Goal: Task Accomplishment & Management: Complete application form

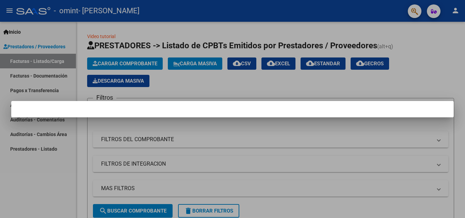
click at [178, 82] on div at bounding box center [232, 109] width 465 height 218
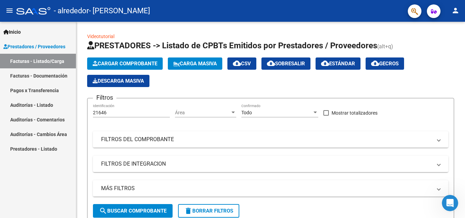
click at [48, 80] on link "Facturas - Documentación" at bounding box center [38, 75] width 76 height 15
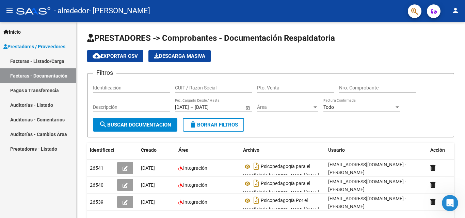
click at [12, 12] on mat-icon "menu" at bounding box center [9, 10] width 8 height 8
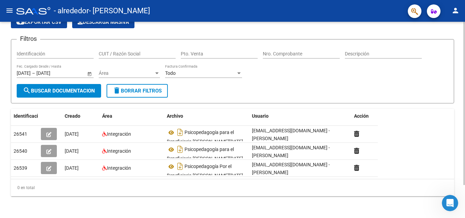
scroll to position [40, 0]
click at [465, 151] on div at bounding box center [465, 136] width 2 height 163
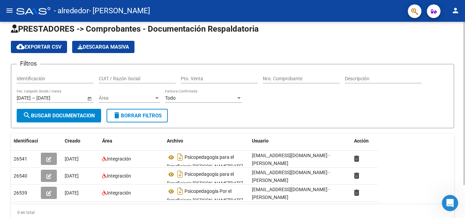
scroll to position [0, 0]
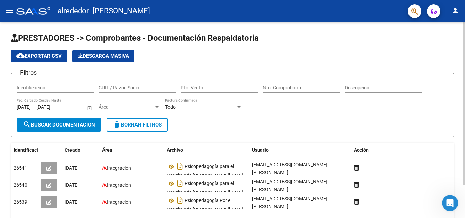
click at [465, 59] on div at bounding box center [465, 103] width 2 height 163
click at [283, 86] on input "Nro. Comprobante" at bounding box center [301, 88] width 77 height 6
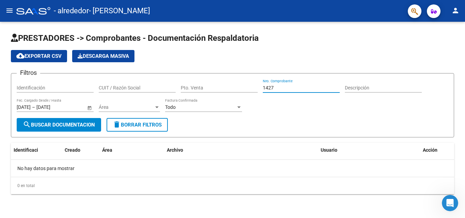
click at [278, 88] on input "1427" at bounding box center [301, 88] width 77 height 6
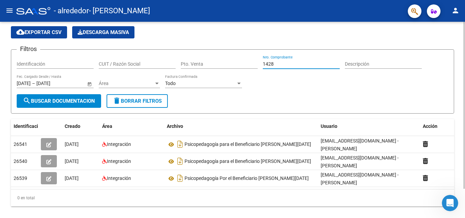
scroll to position [34, 0]
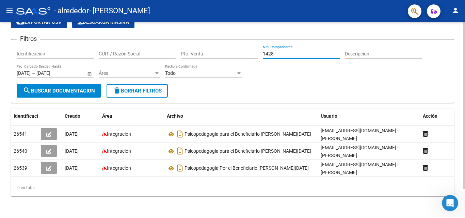
click at [465, 152] on div at bounding box center [465, 134] width 2 height 167
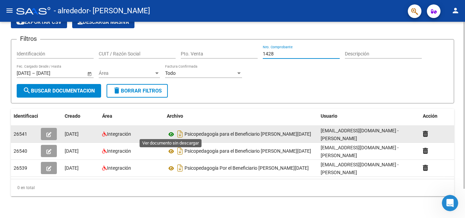
type input "1428"
click at [172, 134] on icon at bounding box center [171, 134] width 9 height 8
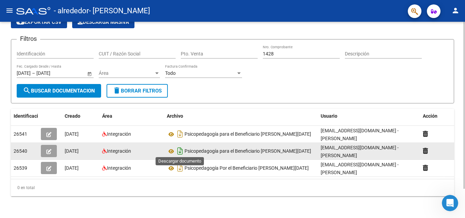
click at [182, 150] on icon "Descargar documento" at bounding box center [180, 151] width 9 height 11
click at [173, 150] on icon at bounding box center [171, 151] width 9 height 8
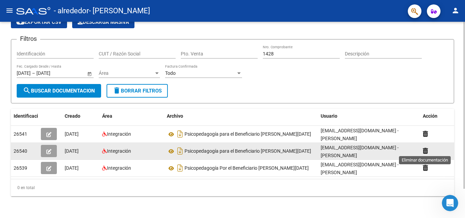
click at [426, 150] on icon at bounding box center [425, 151] width 5 height 6
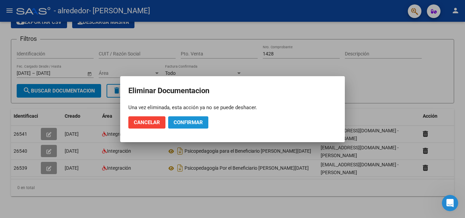
click at [193, 122] on font "Confirmar" at bounding box center [188, 123] width 29 height 6
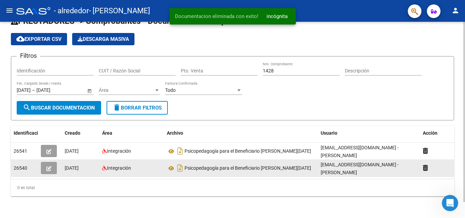
scroll to position [17, 0]
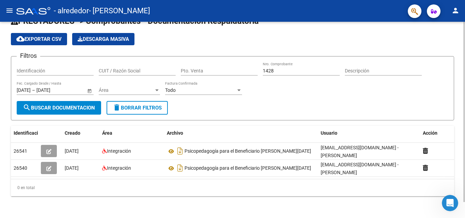
click at [465, 100] on div at bounding box center [465, 128] width 2 height 181
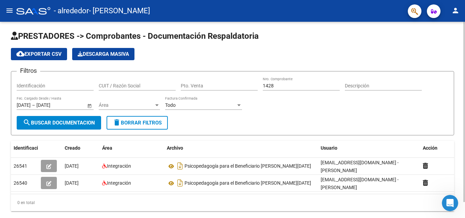
scroll to position [0, 0]
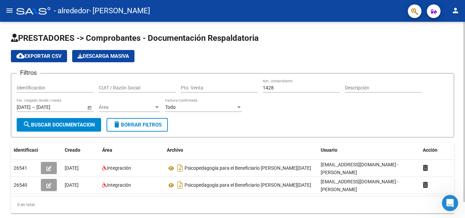
click at [458, 75] on div "PRESTADORES -> Comprobantes - Documentación Respaldatoria cloud_download Export…" at bounding box center [233, 129] width 467 height 214
click at [13, 13] on mat-icon "menu" at bounding box center [9, 10] width 8 height 8
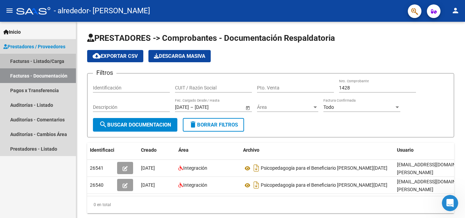
click at [40, 61] on link "Facturas - Listado/Carga" at bounding box center [38, 61] width 76 height 15
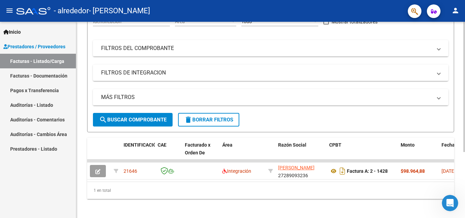
scroll to position [99, 0]
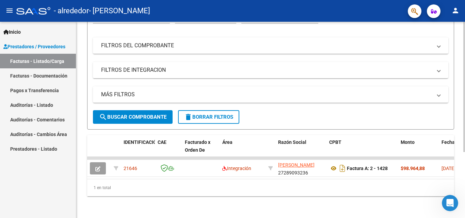
click at [465, 182] on div at bounding box center [465, 153] width 2 height 130
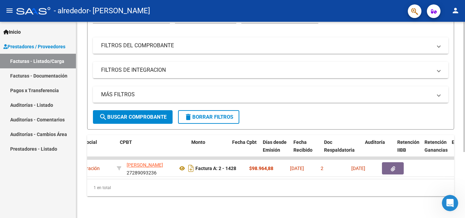
scroll to position [0, 209]
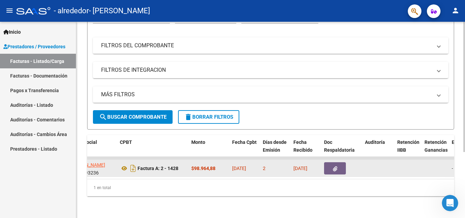
click at [336, 167] on icon "button" at bounding box center [335, 169] width 4 height 5
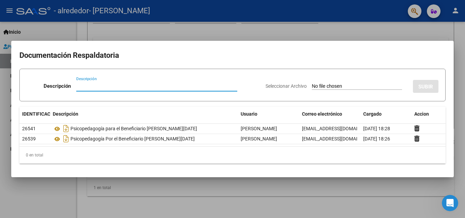
click at [47, 154] on div "0 en total" at bounding box center [232, 155] width 426 height 17
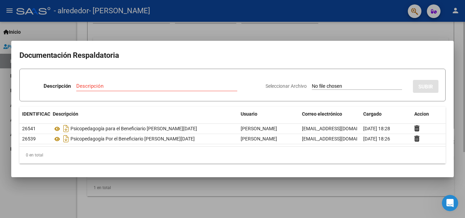
drag, startPoint x: 322, startPoint y: 191, endPoint x: 319, endPoint y: 194, distance: 4.6
click at [322, 191] on div at bounding box center [232, 109] width 465 height 218
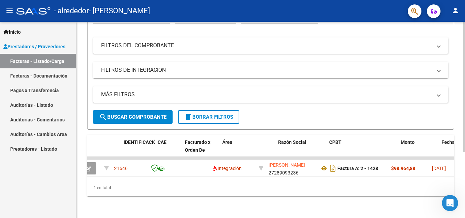
scroll to position [0, 0]
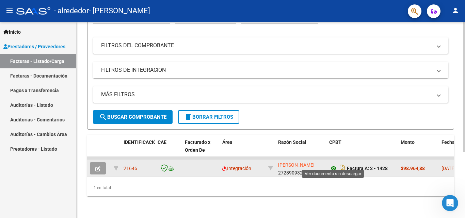
click at [334, 164] on icon at bounding box center [333, 168] width 9 height 8
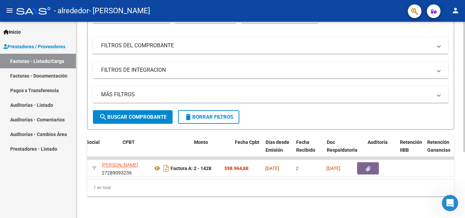
scroll to position [0, 207]
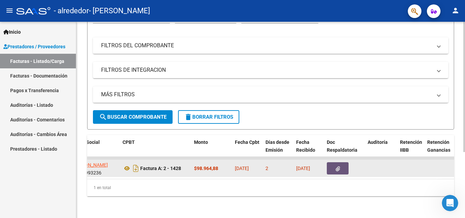
click at [339, 167] on icon "button" at bounding box center [338, 169] width 4 height 5
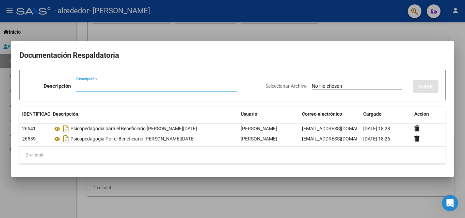
click at [352, 197] on div at bounding box center [232, 109] width 465 height 218
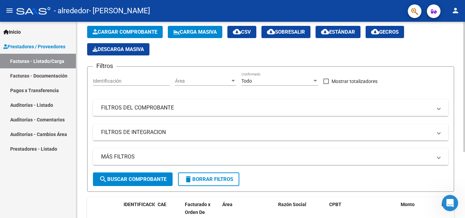
scroll to position [30, 0]
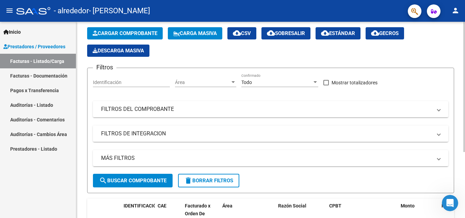
click at [460, 52] on div "Videotutorial PRESTADORES -> Listado de CPBTs Emitidos por Prestadores / Provee…" at bounding box center [271, 136] width 391 height 291
click at [142, 32] on font "Cargar Comprobante" at bounding box center [128, 33] width 60 height 6
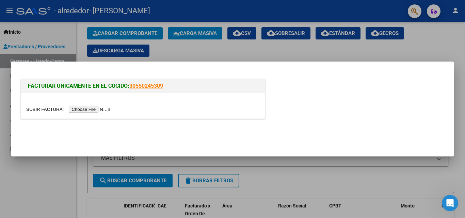
click at [66, 188] on div at bounding box center [232, 109] width 465 height 218
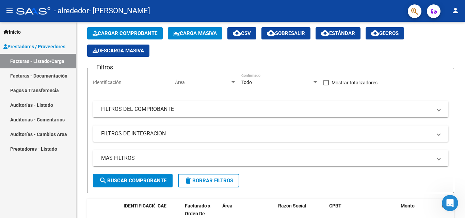
click at [50, 48] on span "Prestadores / Proveedores" at bounding box center [34, 46] width 62 height 7
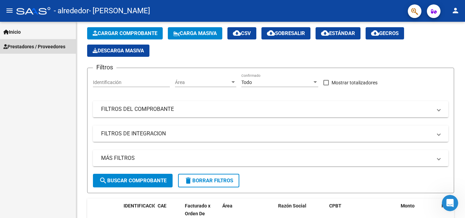
click at [49, 49] on span "Prestadores / Proveedores" at bounding box center [34, 46] width 62 height 7
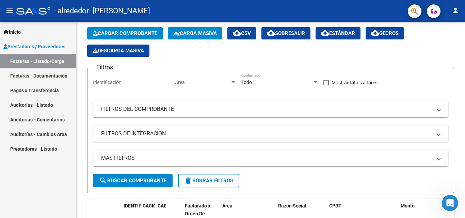
click at [44, 75] on link "Facturas - Documentación" at bounding box center [38, 75] width 76 height 15
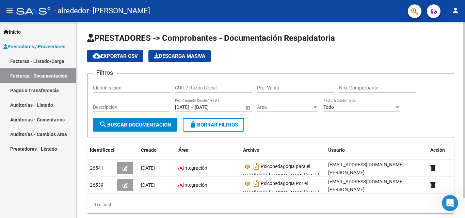
click at [465, 53] on div at bounding box center [465, 110] width 2 height 176
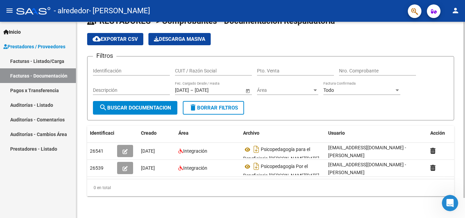
scroll to position [22, 0]
click at [465, 93] on div at bounding box center [465, 130] width 2 height 176
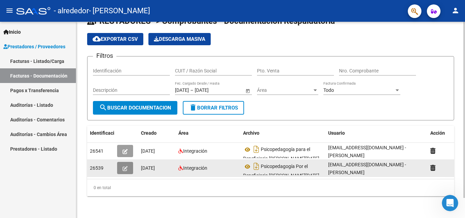
click at [126, 166] on icon "button" at bounding box center [125, 168] width 5 height 5
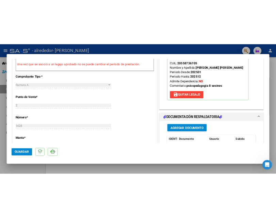
scroll to position [229, 0]
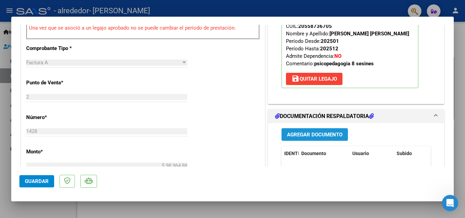
click at [330, 135] on span "Agregar Documento" at bounding box center [315, 135] width 56 height 6
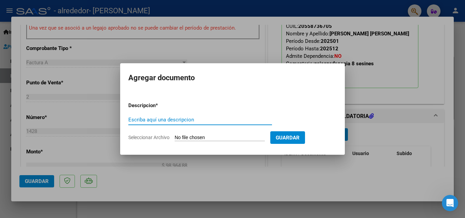
click at [223, 121] on input "Escriba aquí una descripcion" at bounding box center [200, 120] width 144 height 6
type input "p"
click at [216, 118] on input "PLANILLA DE ASISTE" at bounding box center [200, 120] width 144 height 6
type input "PLANILLA DE ASISTENC"
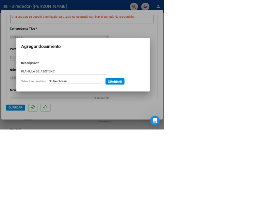
scroll to position [244, 0]
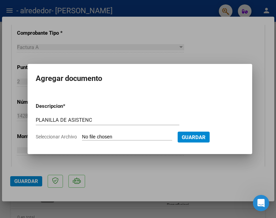
click at [234, 51] on div at bounding box center [138, 109] width 276 height 218
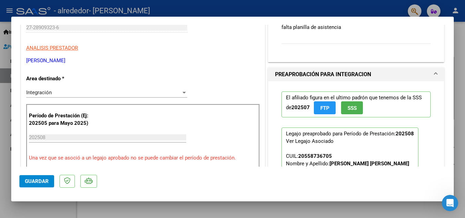
scroll to position [0, 0]
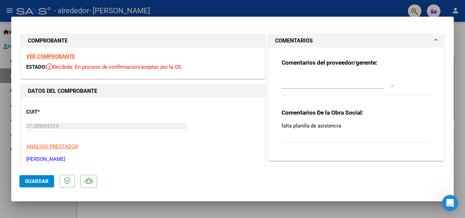
click at [459, 36] on div at bounding box center [232, 109] width 465 height 218
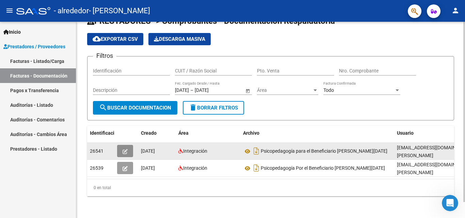
click at [127, 151] on icon "button" at bounding box center [125, 151] width 5 height 5
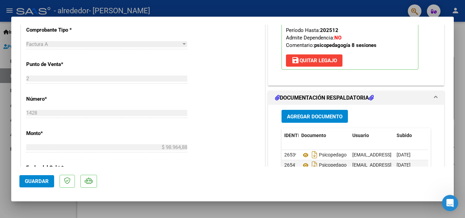
scroll to position [249, 0]
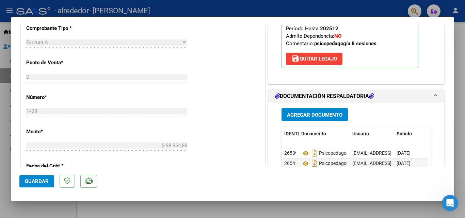
click at [336, 116] on font "Agregar Documento" at bounding box center [315, 115] width 56 height 6
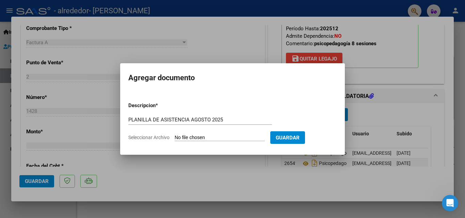
click at [246, 111] on form "Descripcion * PLANILLA DE ASISTENCIA [DATE] Escriba aquí una descripcion Selecc…" at bounding box center [232, 122] width 208 height 50
click at [253, 120] on input "PLANILLA DE ASISTENCIA AGOSTO 2025" at bounding box center [200, 120] width 144 height 6
type input "PLANILLA DE ASISTENCIA [DATE] [PERSON_NAME]"
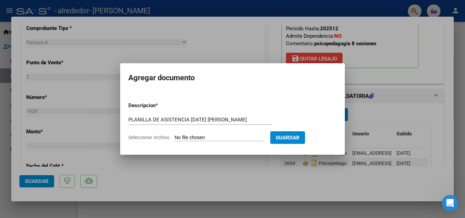
drag, startPoint x: 303, startPoint y: 135, endPoint x: 230, endPoint y: 135, distance: 73.6
click at [230, 135] on form "Descripcion * PLANILLA DE ASISTENCIA [DATE] [PERSON_NAME] Escriba aquí una desc…" at bounding box center [232, 122] width 208 height 50
click at [224, 136] on input "Seleccionar Archivo" at bounding box center [220, 138] width 90 height 6
type input "C:\fakepath\PLANILLA OMINT [PERSON_NAME] 8 SESIONES MENSUALES [DATE].pdf"
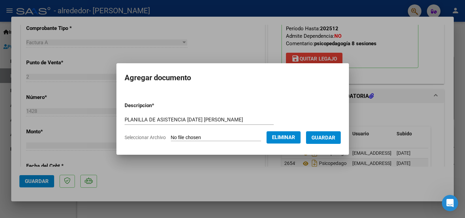
click at [328, 138] on font "Guardar" at bounding box center [324, 138] width 24 height 6
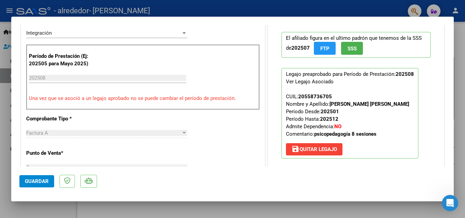
scroll to position [161, 0]
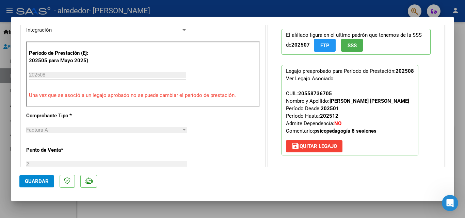
drag, startPoint x: 394, startPoint y: 69, endPoint x: 412, endPoint y: 71, distance: 18.9
click at [412, 71] on p "Legajo preaprobado para Período de Prestación: 202508 Ver Legajo Asociado CUIL:…" at bounding box center [350, 110] width 137 height 91
click at [338, 104] on strong "[PERSON_NAME] [PERSON_NAME]" at bounding box center [370, 101] width 80 height 6
drag, startPoint x: 330, startPoint y: 115, endPoint x: 339, endPoint y: 115, distance: 8.5
click at [339, 115] on p "Legajo preaprobado para Período de Prestación: 202508 Ver Legajo Asociado CUIL:…" at bounding box center [350, 110] width 137 height 91
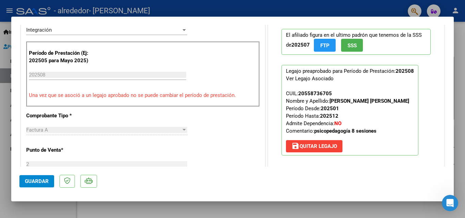
click at [347, 117] on p "Legajo preaprobado para Período de Prestación: 202508 Ver Legajo Asociado CUIL:…" at bounding box center [350, 110] width 137 height 91
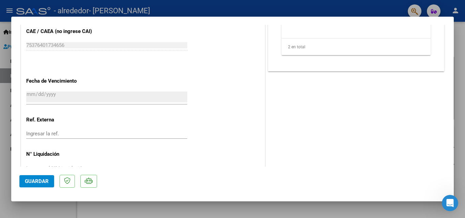
scroll to position [442, 0]
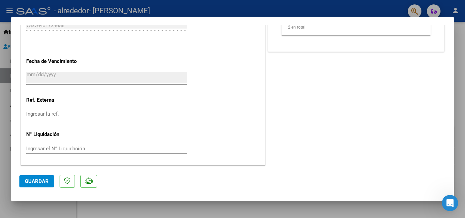
click at [38, 178] on font "Guardar" at bounding box center [37, 181] width 24 height 6
click at [49, 179] on button "Guardar" at bounding box center [36, 181] width 35 height 12
click at [459, 152] on div at bounding box center [232, 109] width 465 height 218
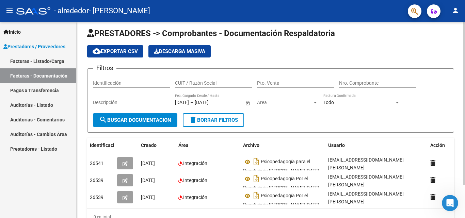
scroll to position [0, 0]
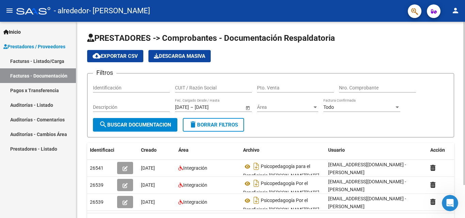
click at [465, 64] on div at bounding box center [465, 103] width 2 height 163
click at [33, 14] on div at bounding box center [33, 10] width 34 height 7
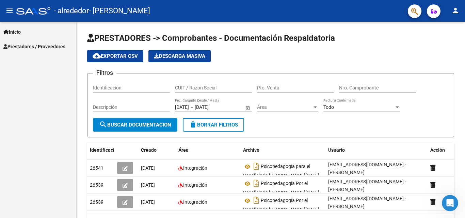
click at [34, 11] on div at bounding box center [33, 10] width 34 height 7
